Goal: Communication & Community: Answer question/provide support

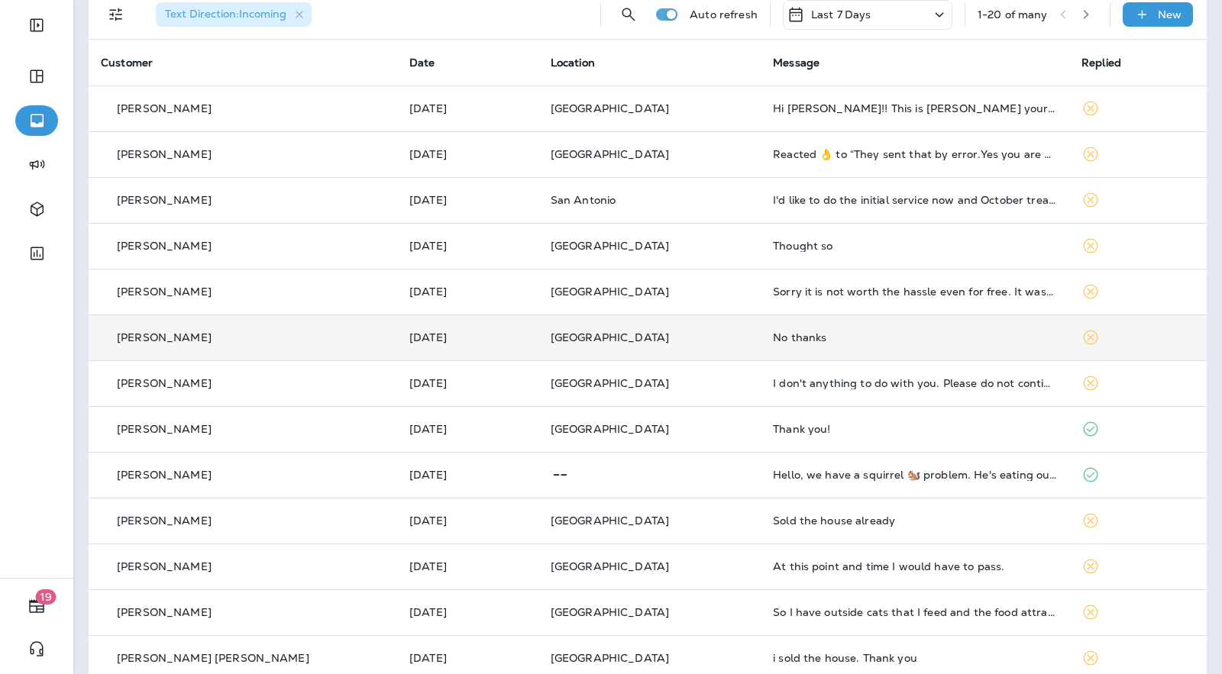
scroll to position [115, 0]
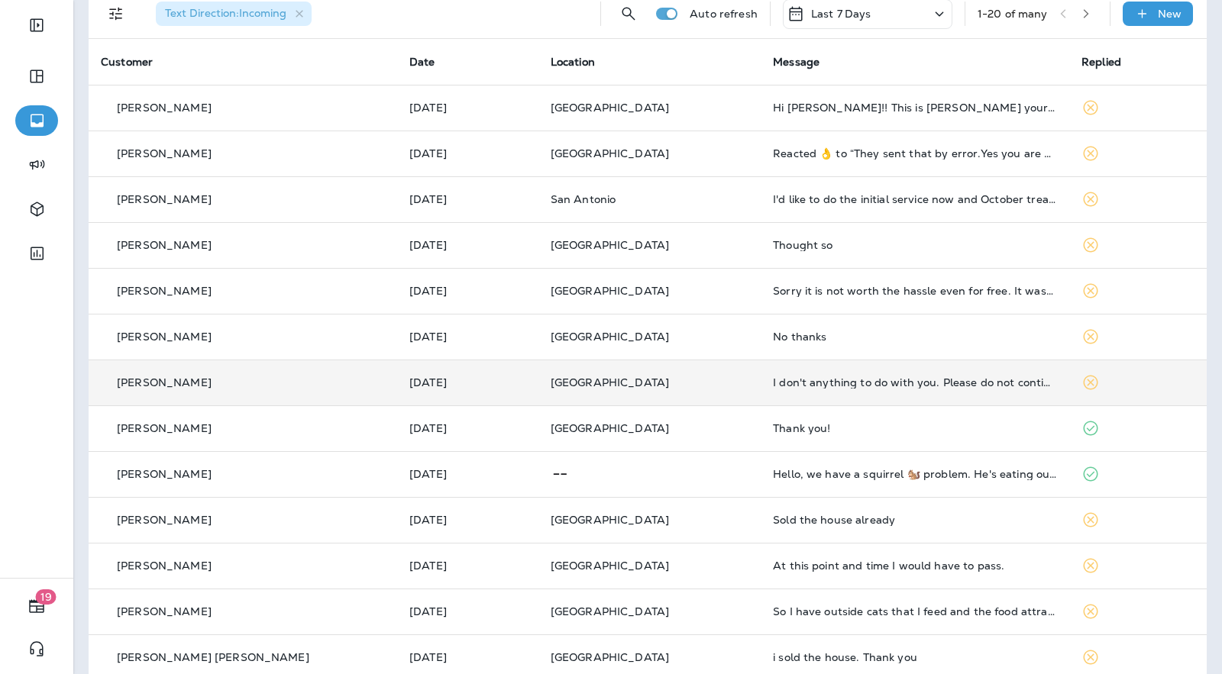
click at [651, 376] on p "[GEOGRAPHIC_DATA]" at bounding box center [649, 382] width 198 height 12
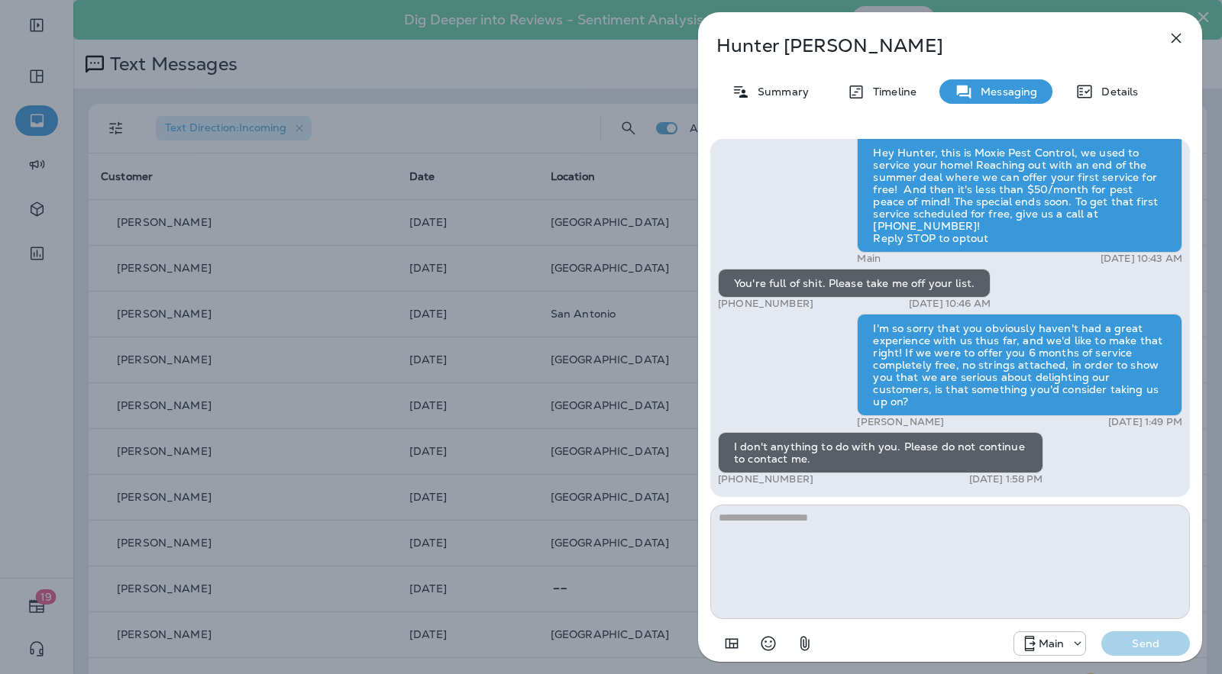
click at [698, 359] on div "Hey Hunter, this is Moxie Pest Control, we used to service your home! Reaching …" at bounding box center [950, 399] width 504 height 544
click at [691, 360] on div "[PERSON_NAME] Summary Timeline Messaging Details Hey Hunter, this is Moxie Pest…" at bounding box center [950, 337] width 544 height 674
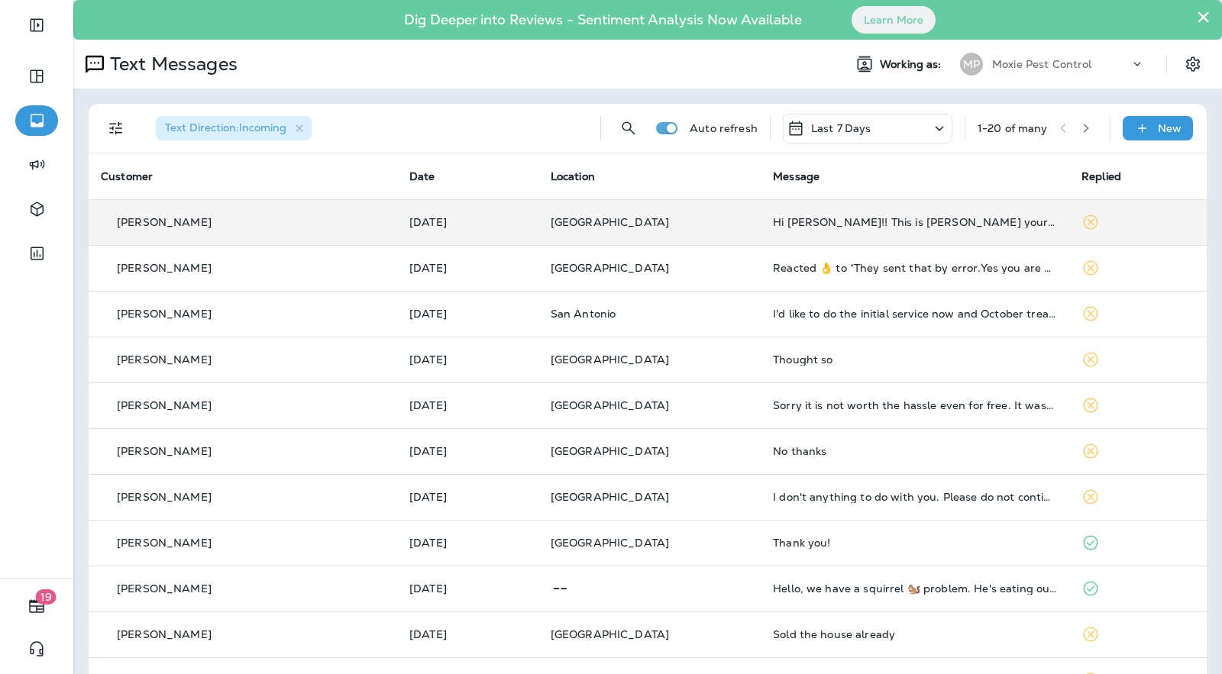
click at [808, 214] on td "Hi [PERSON_NAME]!! This is [PERSON_NAME] your client on Red Oak Dr. I was wonde…" at bounding box center [914, 222] width 308 height 46
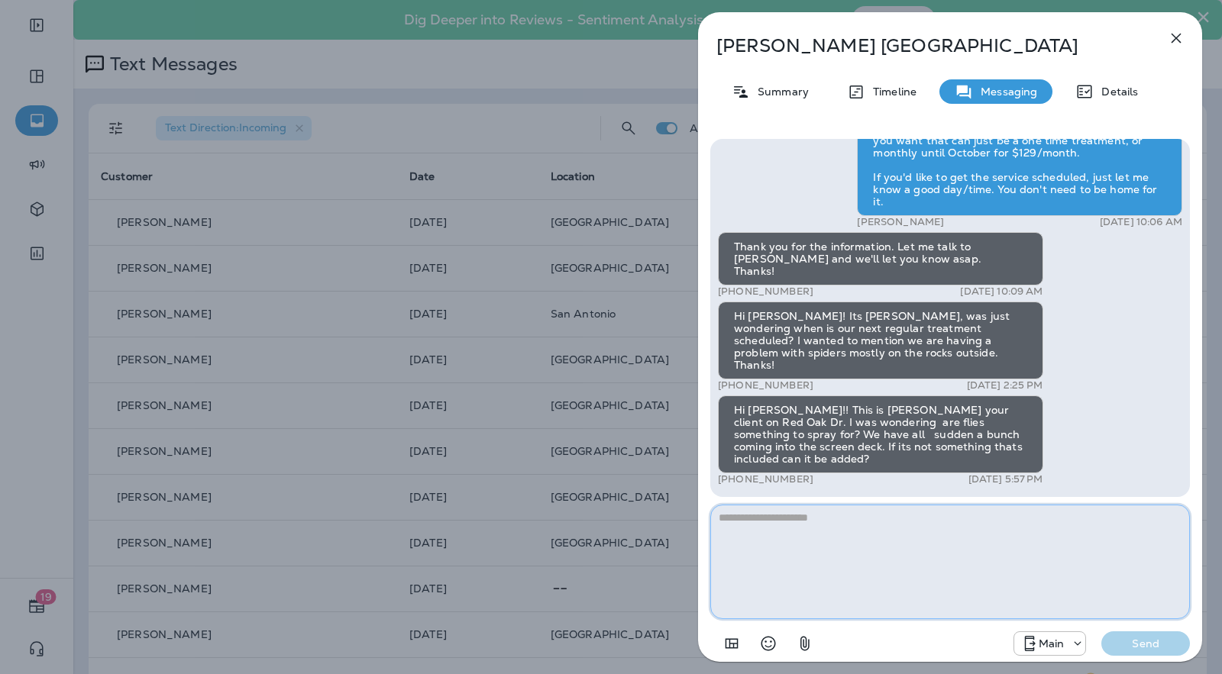
paste textarea "**********"
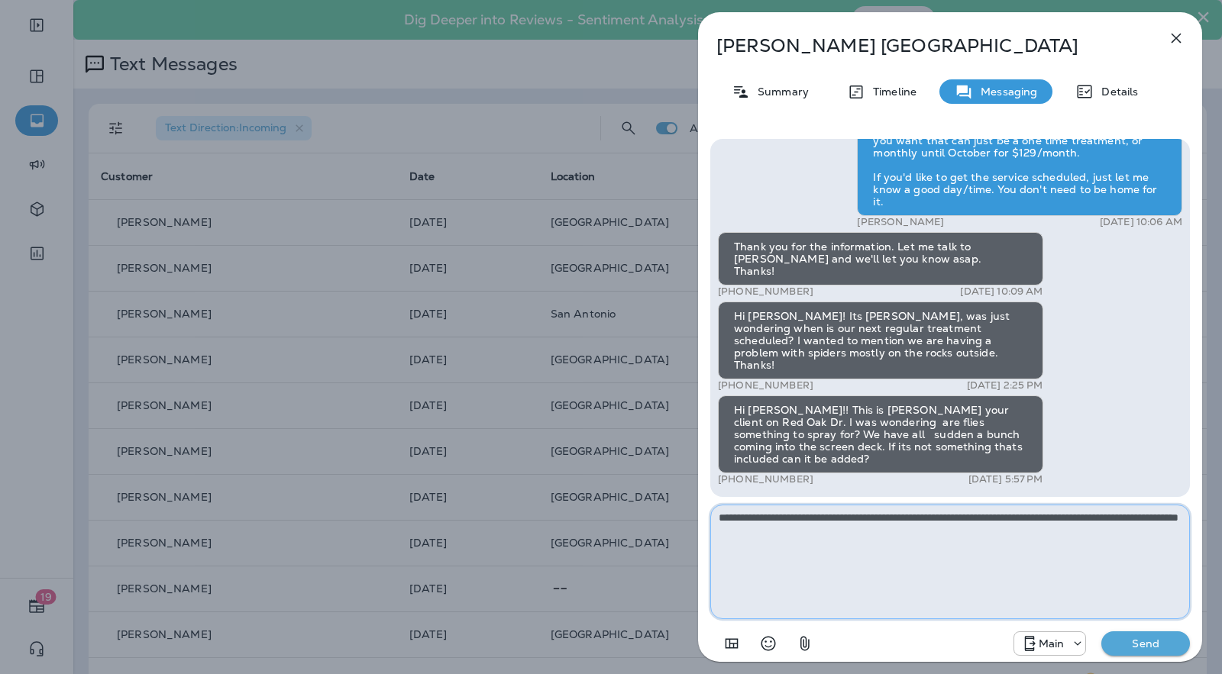
type textarea "**********"
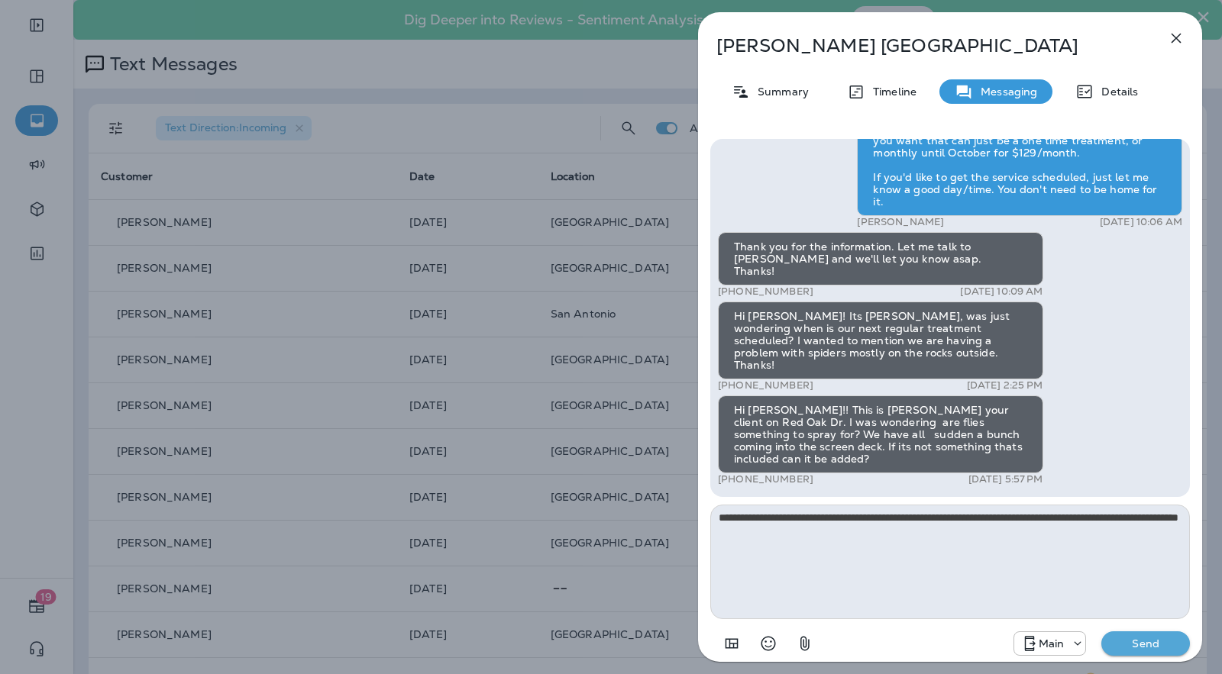
click at [1138, 642] on p "Send" at bounding box center [1145, 644] width 64 height 14
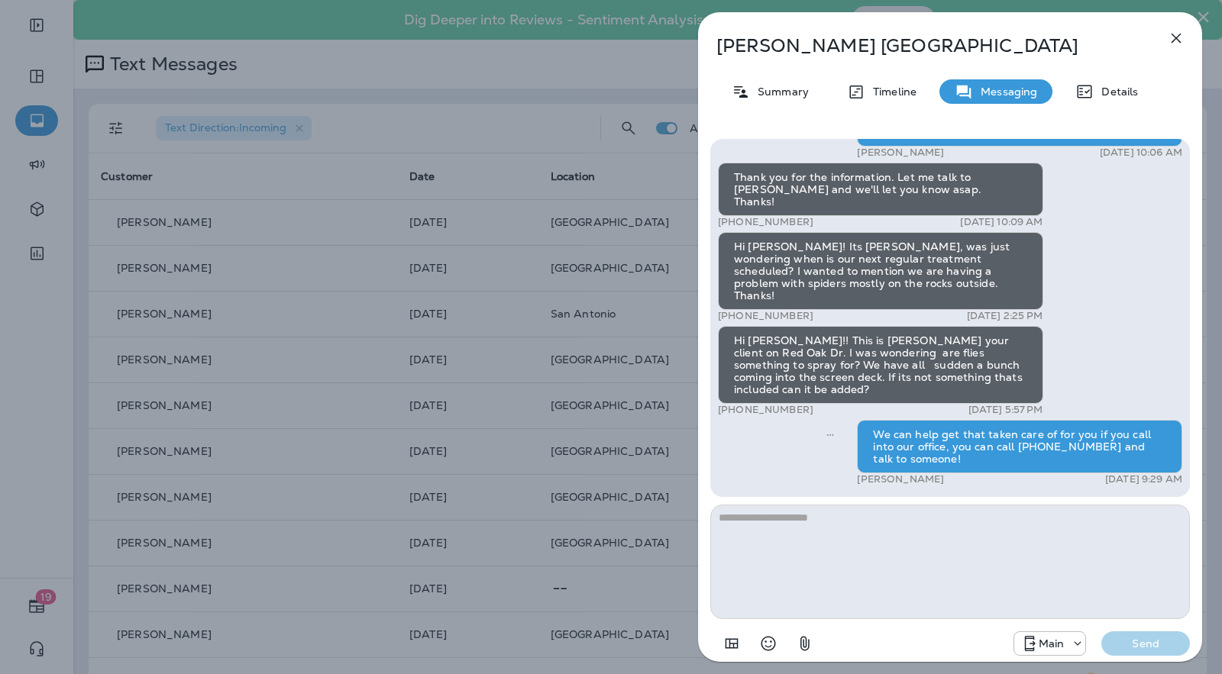
click at [644, 321] on div "[PERSON_NAME] Summary Timeline Messaging Details Hi, [PERSON_NAME] , this is [P…" at bounding box center [611, 337] width 1222 height 674
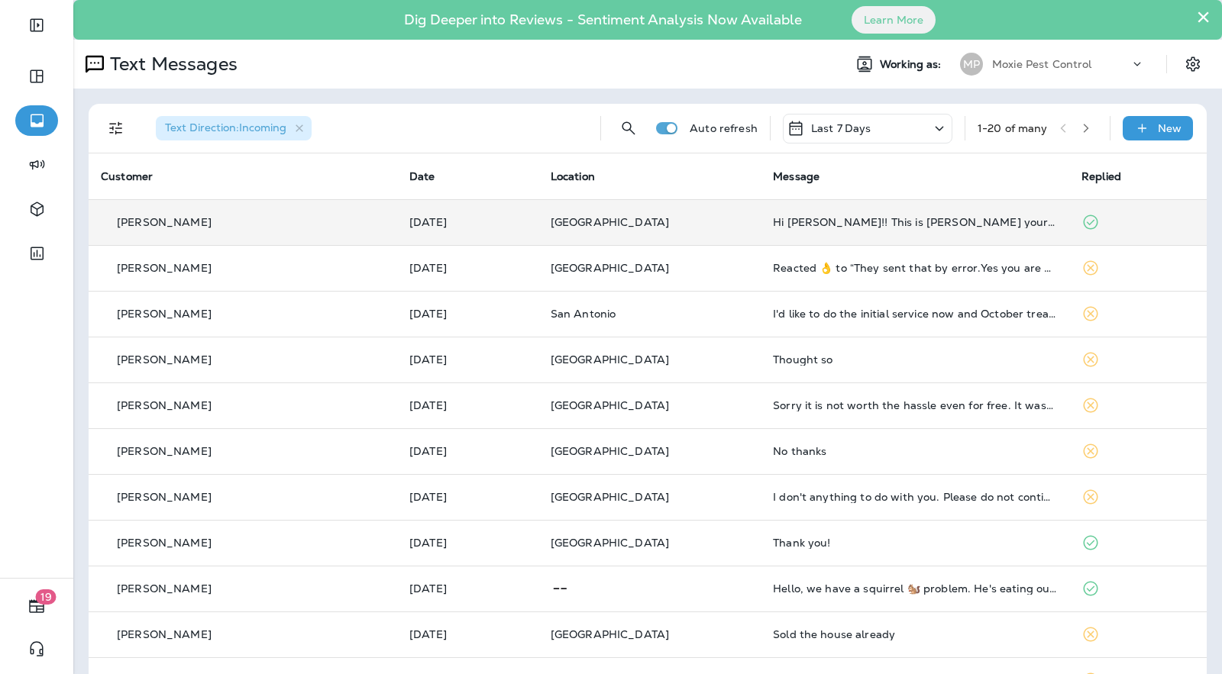
click at [693, 216] on p "[GEOGRAPHIC_DATA]" at bounding box center [649, 222] width 198 height 12
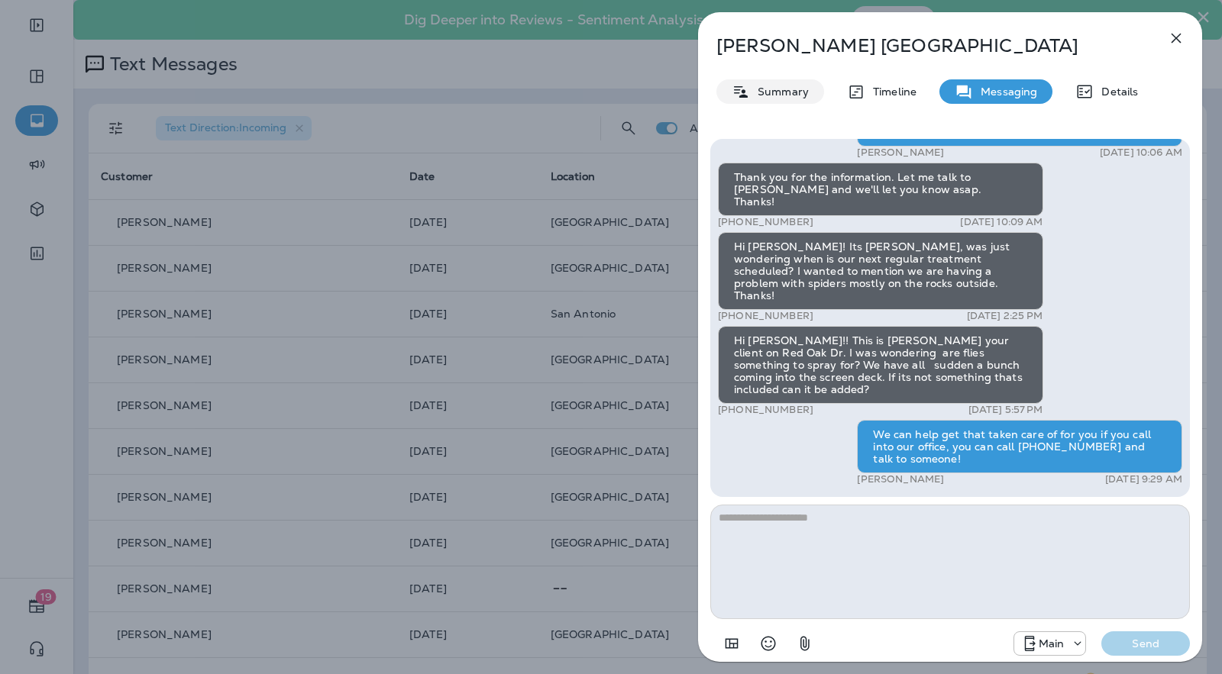
click at [777, 96] on p "Summary" at bounding box center [779, 92] width 59 height 12
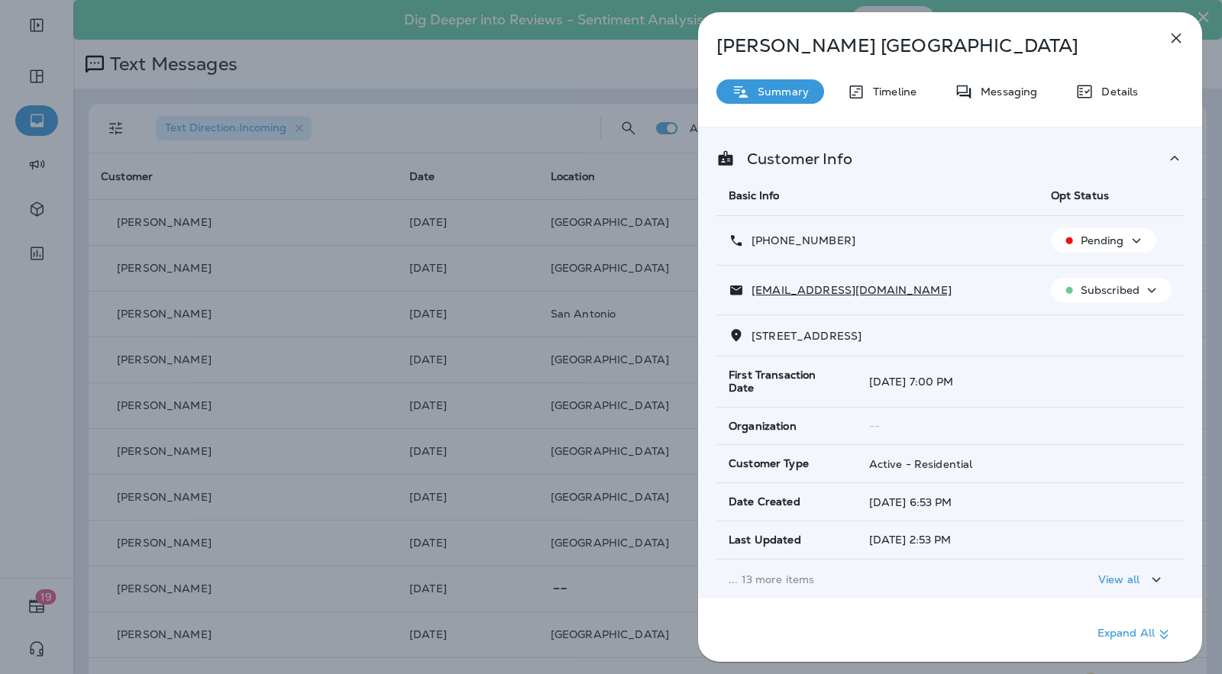
drag, startPoint x: 857, startPoint y: 235, endPoint x: 748, endPoint y: 245, distance: 109.6
click at [748, 245] on div "[PHONE_NUMBER]" at bounding box center [877, 241] width 298 height 16
copy p "[PHONE_NUMBER]"
click at [557, 115] on div "Judy Birmingham Summary Timeline Messaging Details Customer Info Basic Info Opt…" at bounding box center [611, 337] width 1222 height 674
